Goal: Transaction & Acquisition: Purchase product/service

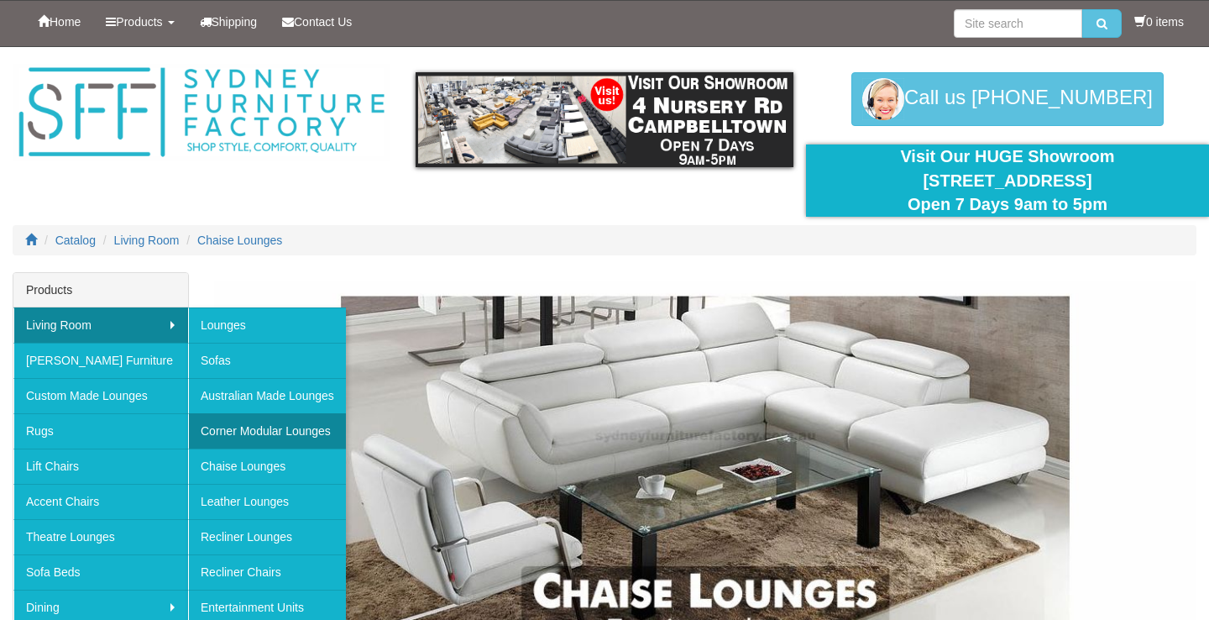
click at [247, 426] on link "Corner Modular Lounges" at bounding box center [267, 430] width 158 height 35
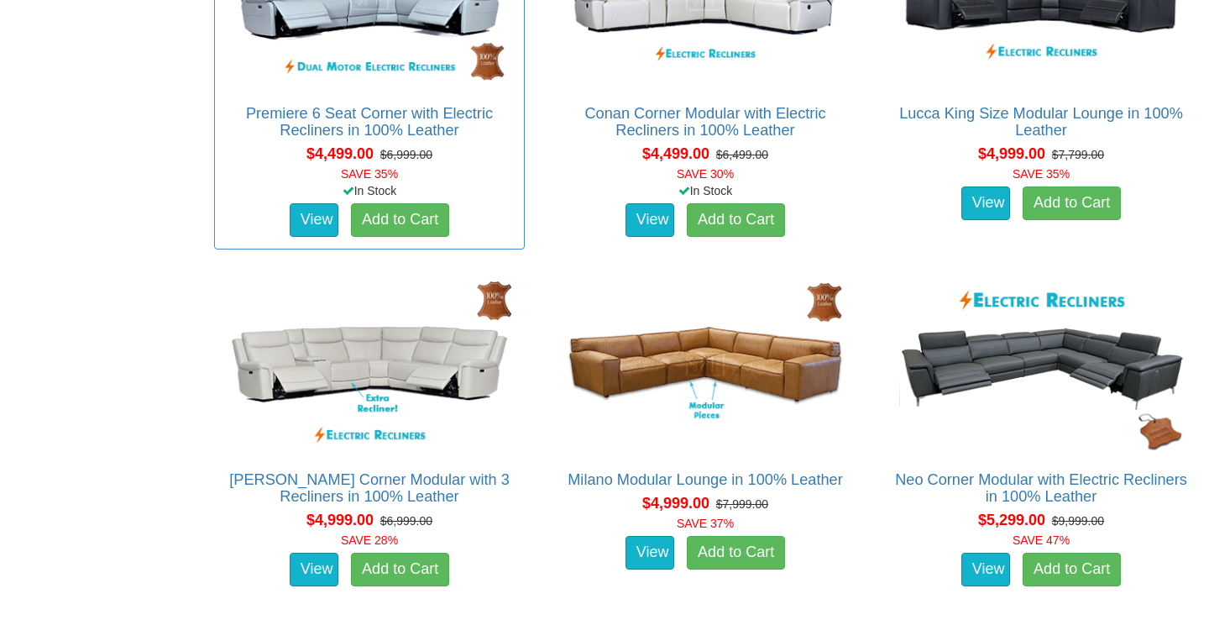
scroll to position [4436, 0]
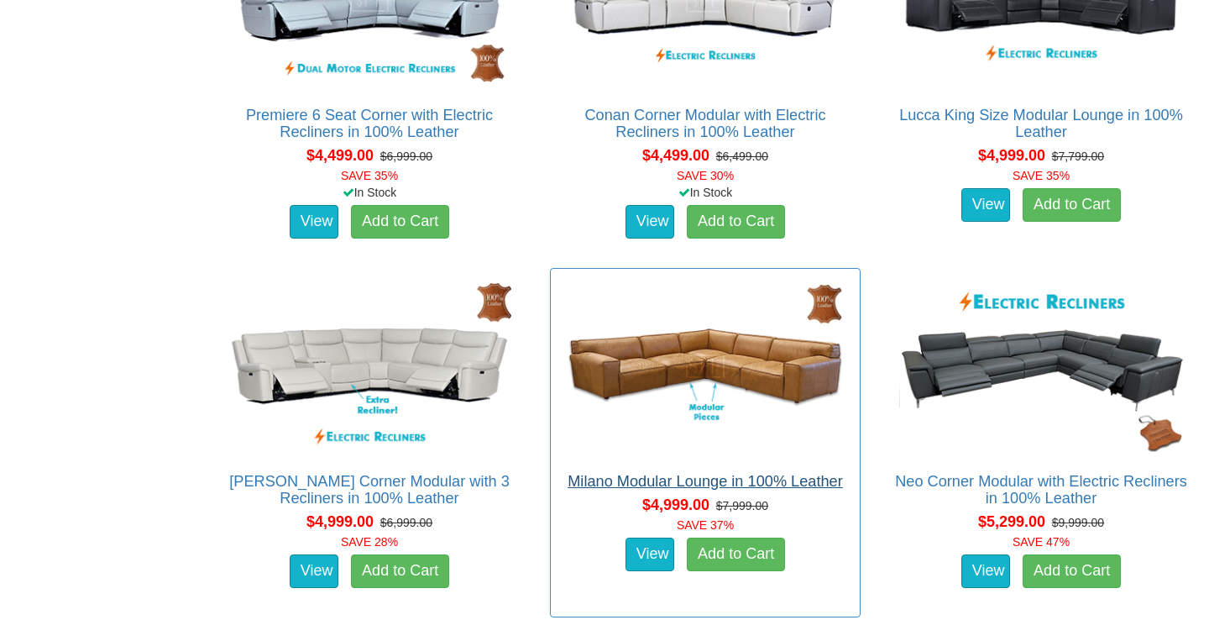
click at [658, 475] on link "Milano Modular Lounge in 100% Leather" at bounding box center [705, 481] width 275 height 17
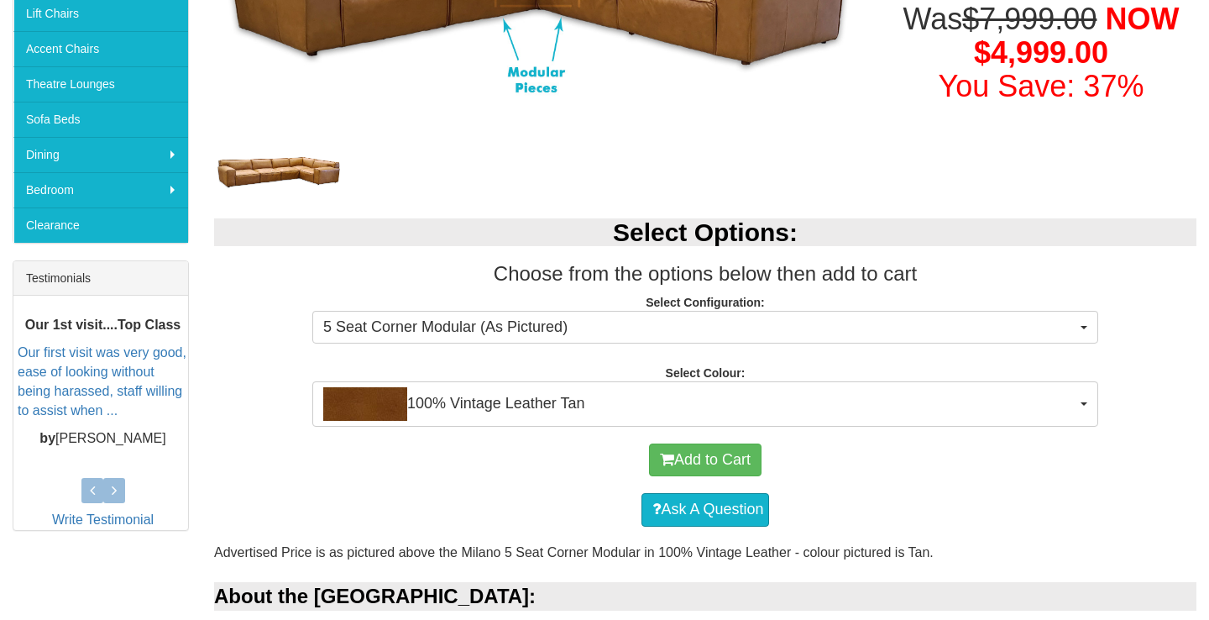
scroll to position [453, 0]
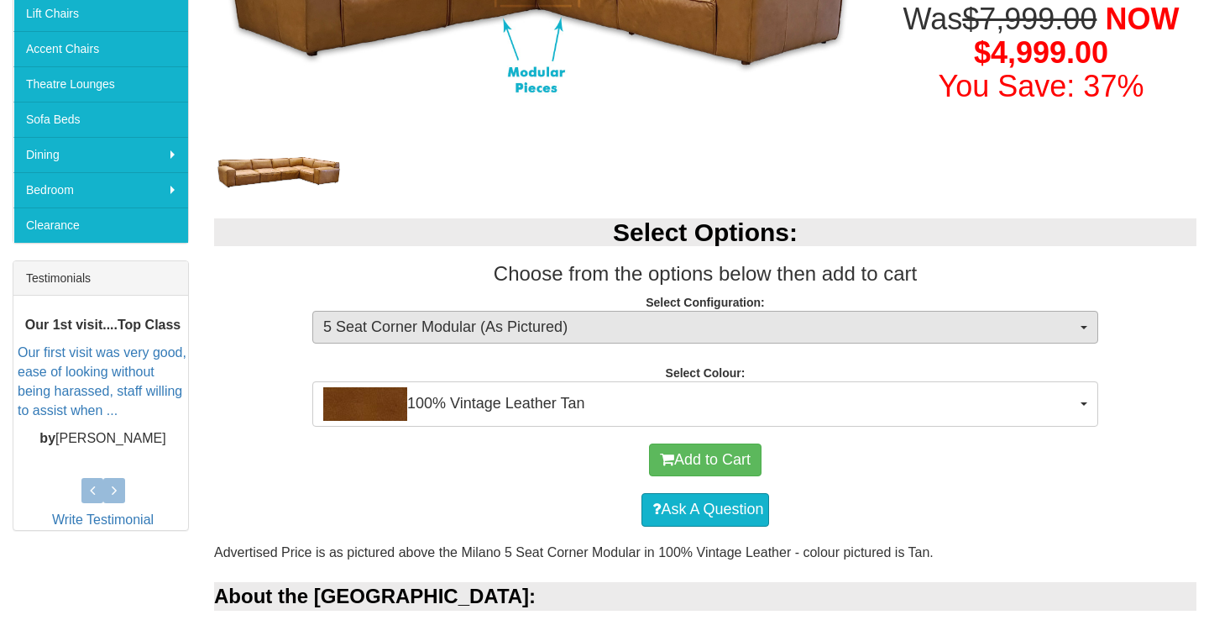
click at [1085, 326] on span "button" at bounding box center [1084, 327] width 7 height 3
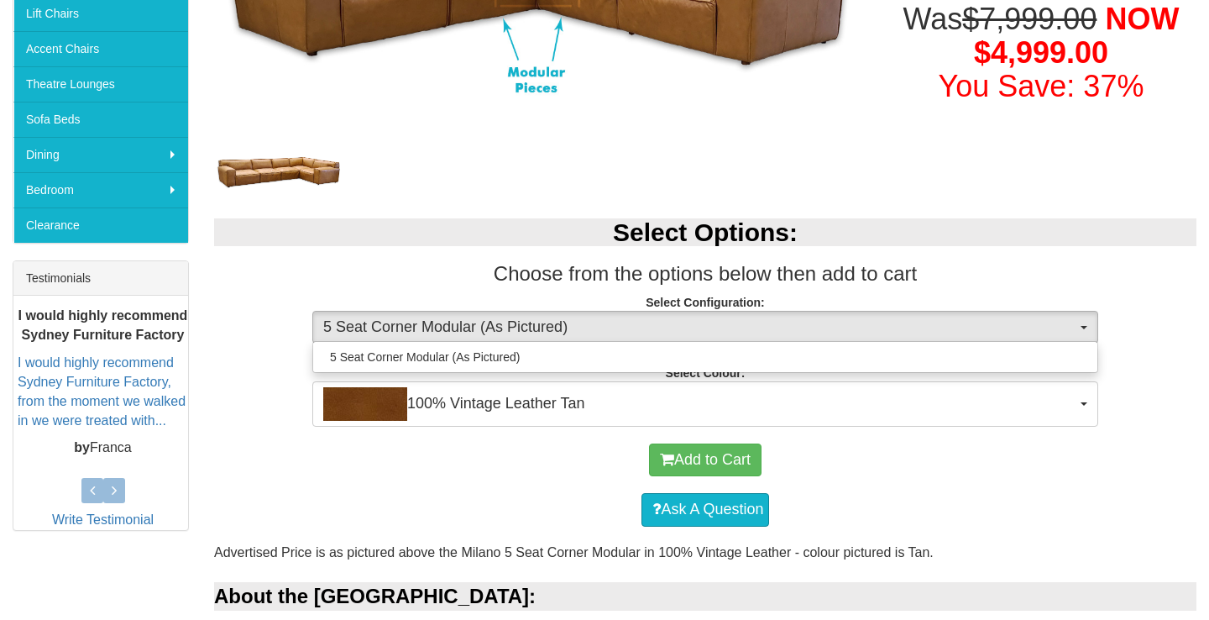
click at [1040, 272] on h3 "Choose from the options below then add to cart" at bounding box center [705, 274] width 982 height 22
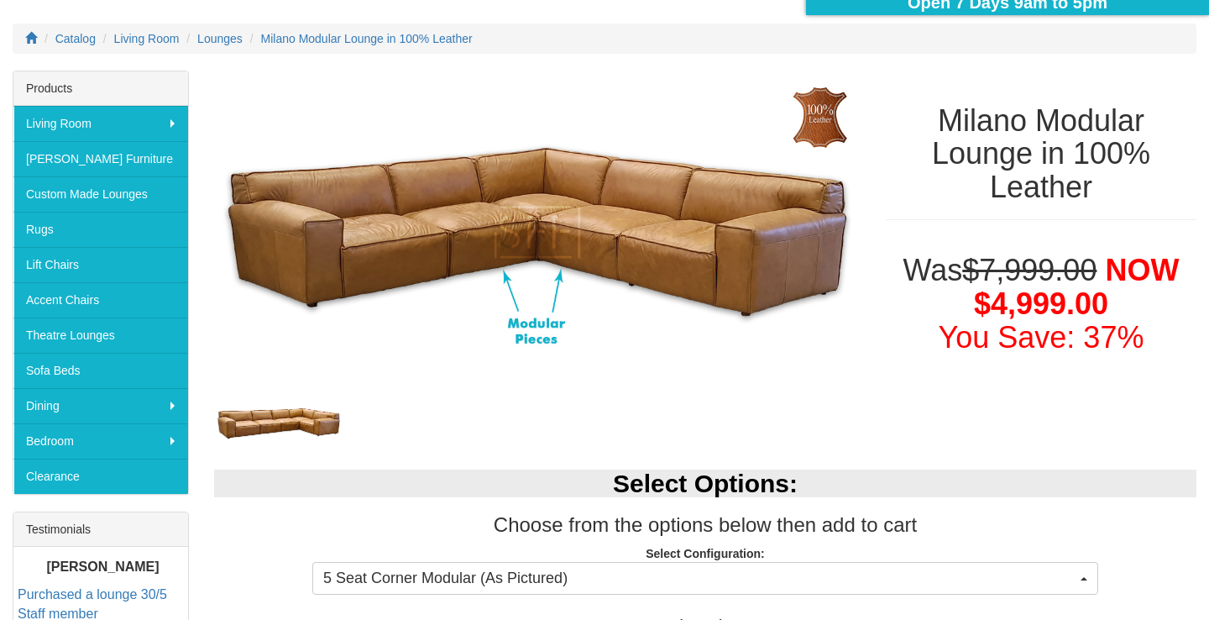
scroll to position [207, 0]
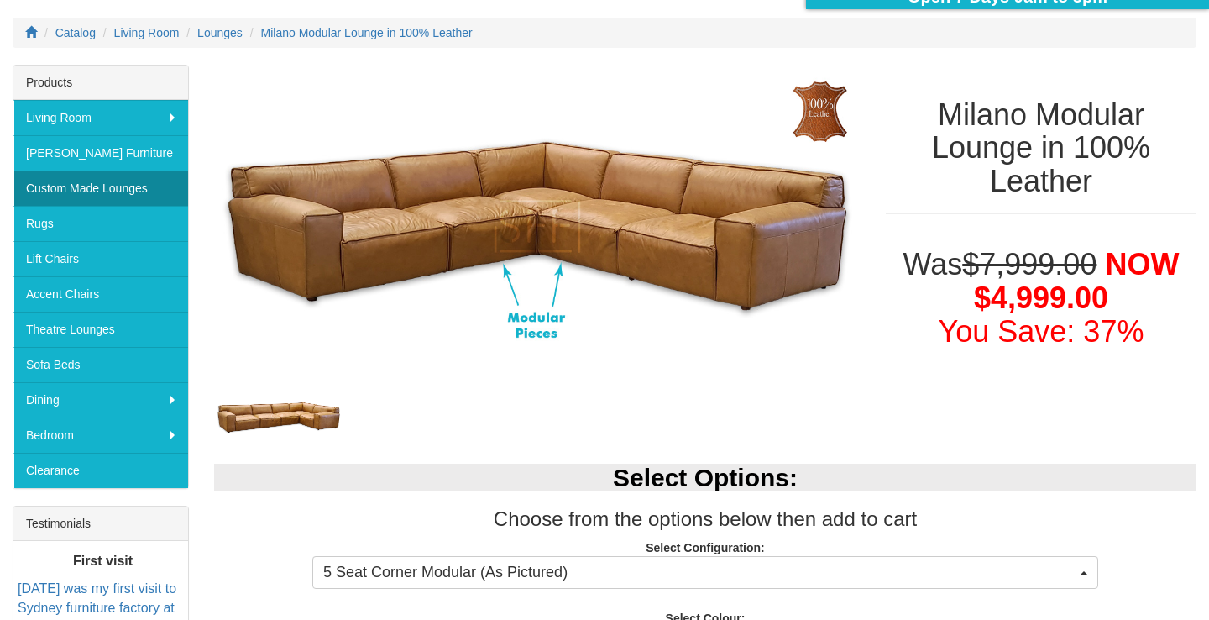
click at [144, 186] on link "Custom Made Lounges" at bounding box center [100, 187] width 175 height 35
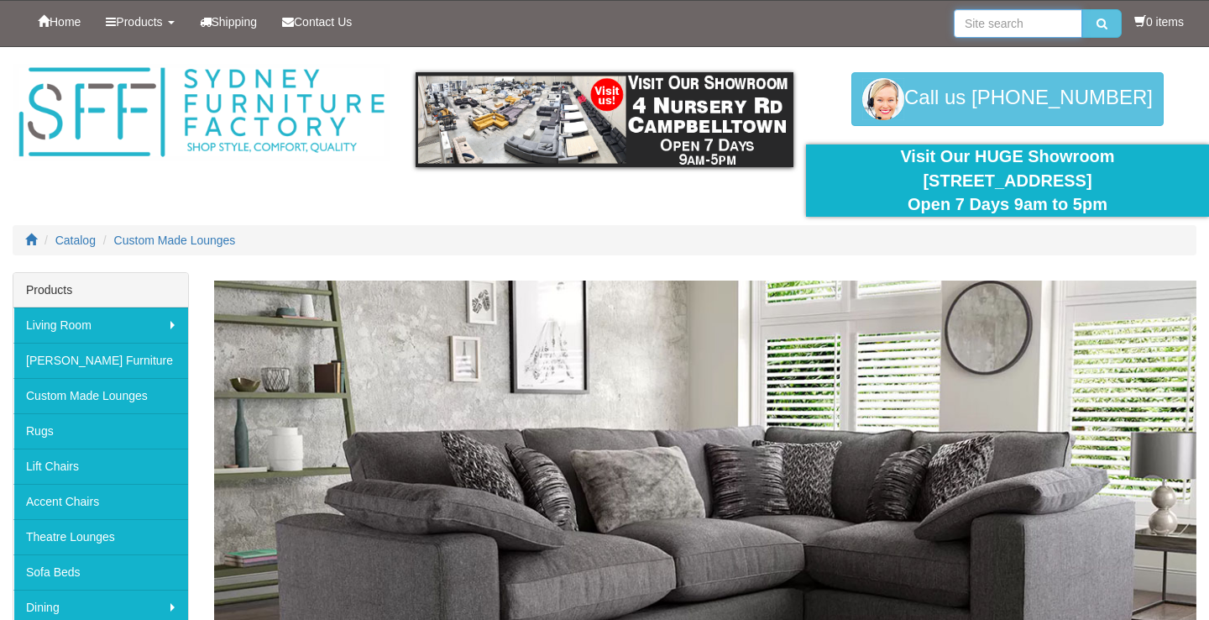
click at [963, 29] on input "search" at bounding box center [1018, 23] width 128 height 29
type input "chaise lounge"
click at [1097, 24] on button "submit" at bounding box center [1101, 23] width 39 height 29
